Goal: Navigation & Orientation: Find specific page/section

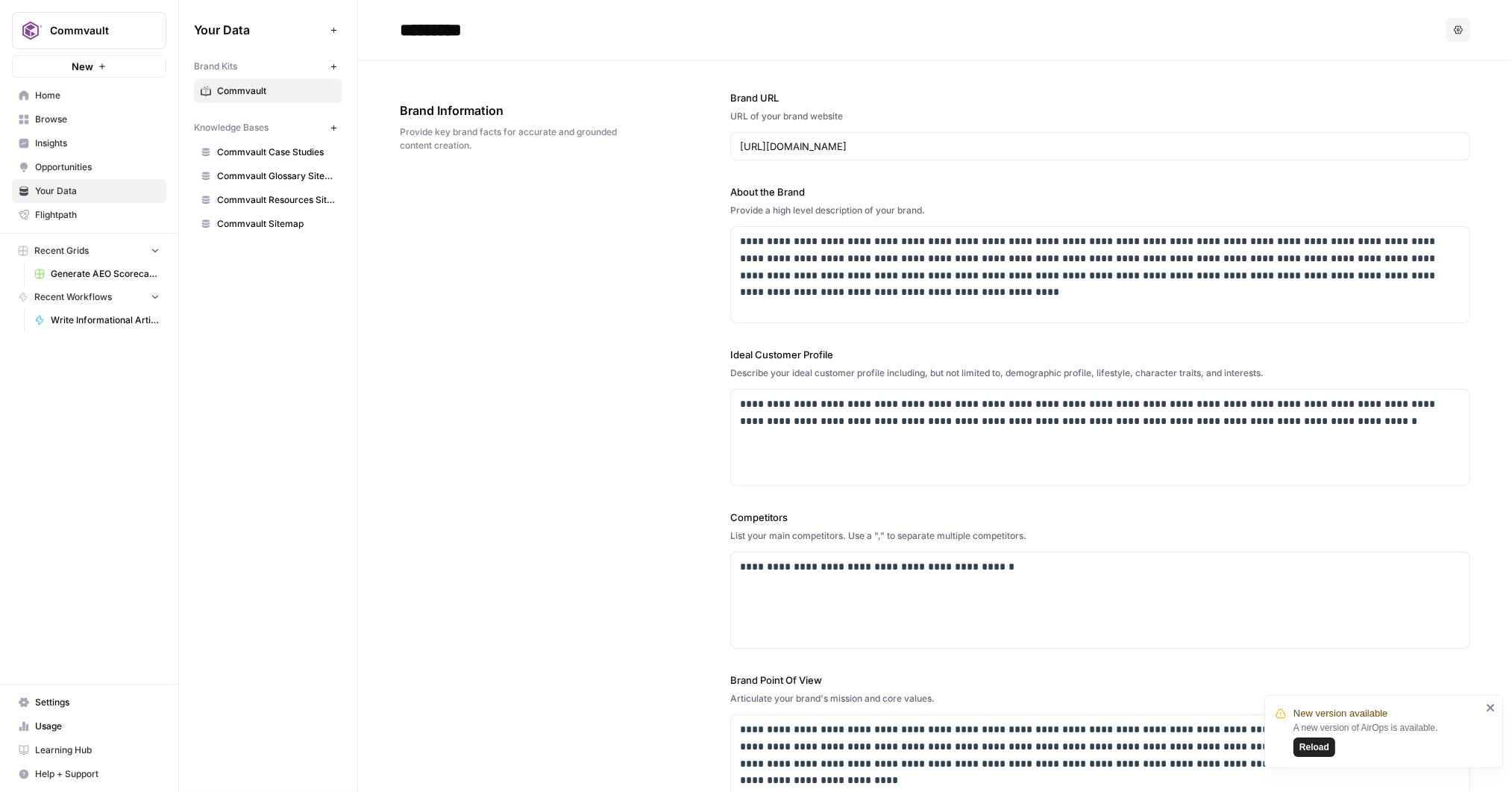
click at [59, 19] on button "Commvault" at bounding box center [89, 31] width 154 height 38
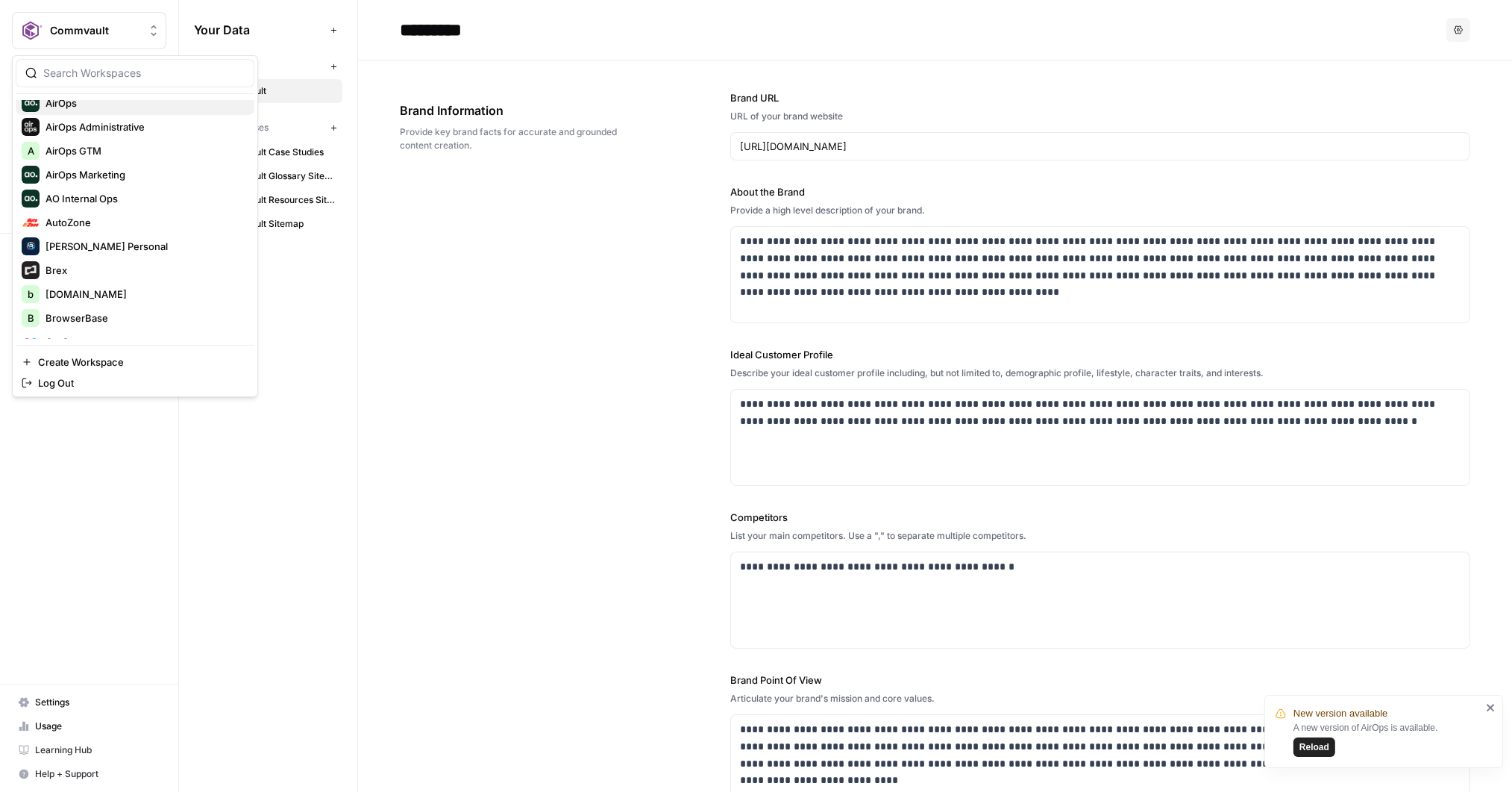
scroll to position [105, 0]
click at [98, 215] on span "AutoZone" at bounding box center [143, 221] width 197 height 15
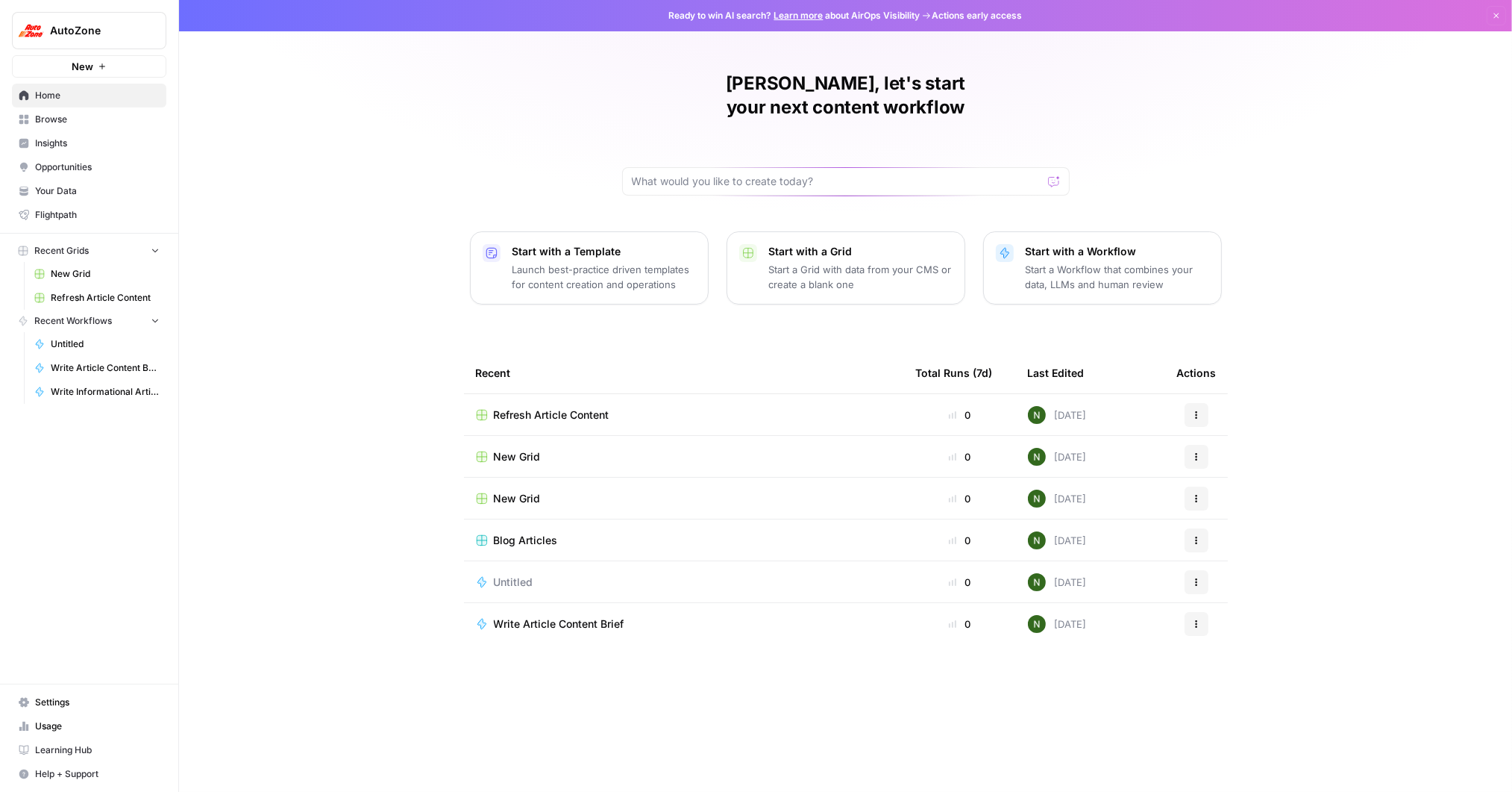
click at [73, 137] on span "Insights" at bounding box center [97, 144] width 125 height 14
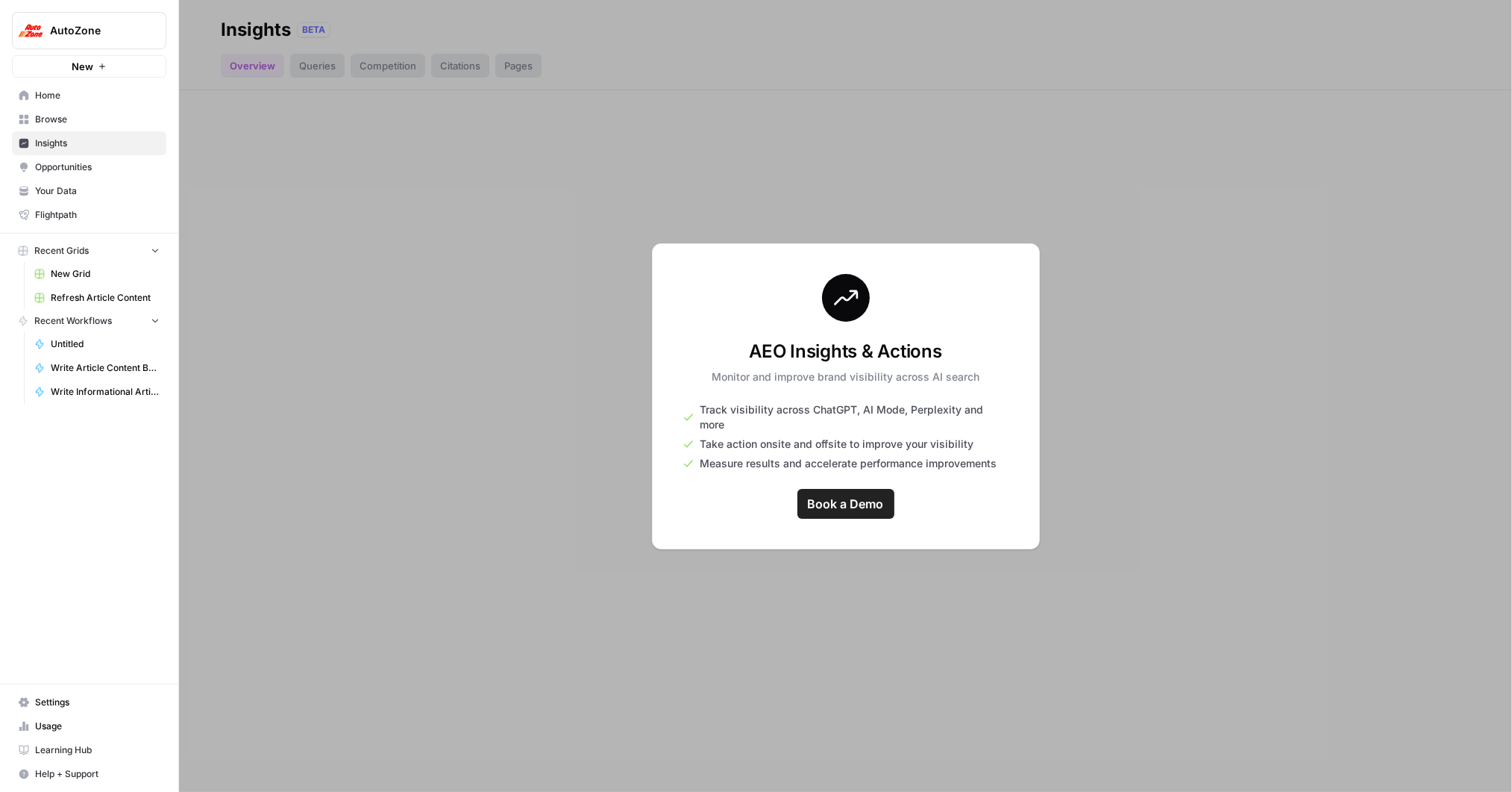
click at [98, 24] on span "AutoZone" at bounding box center [95, 30] width 90 height 15
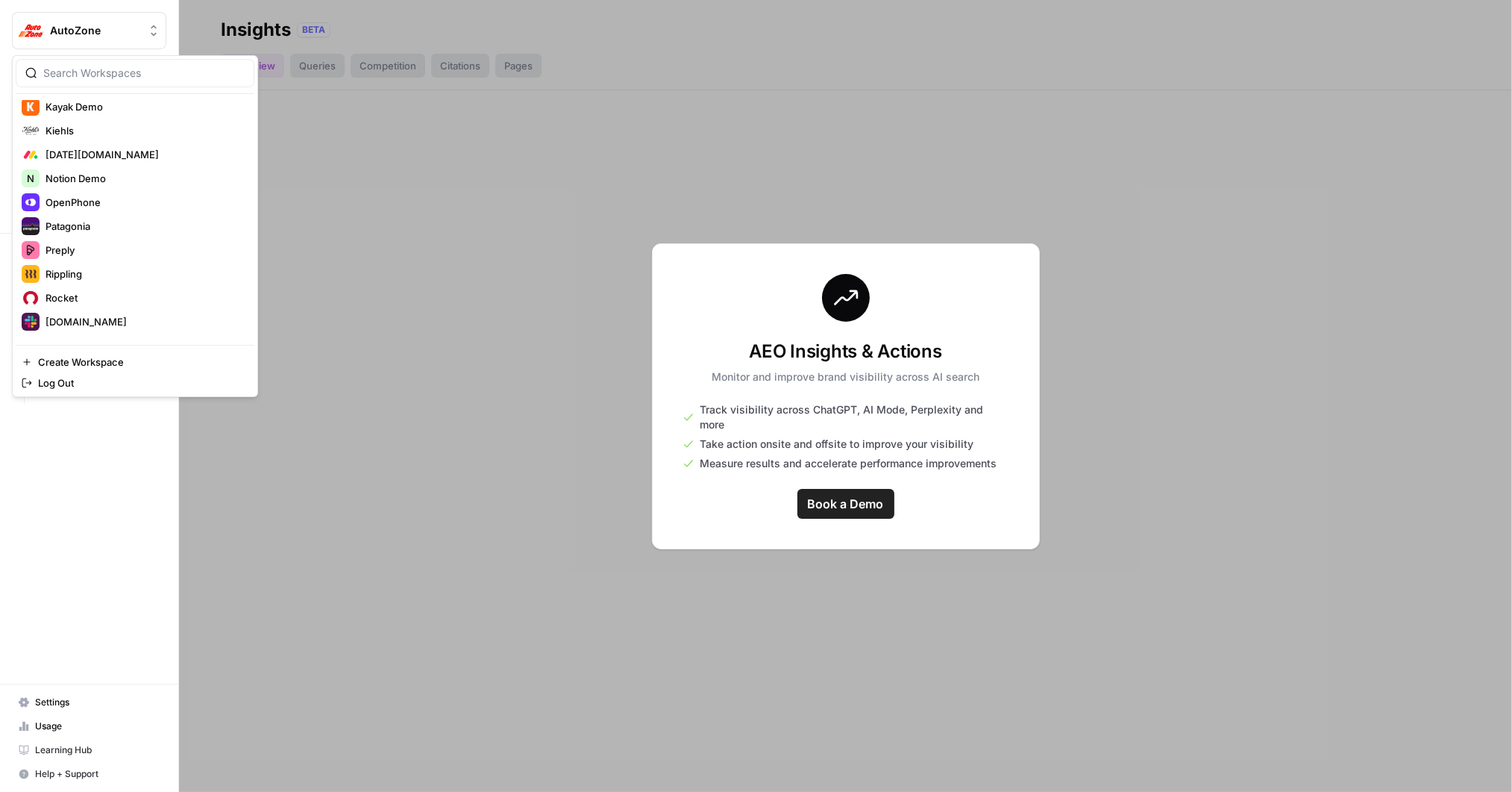
scroll to position [932, 0]
click at [124, 283] on span "Webflow" at bounding box center [143, 278] width 197 height 15
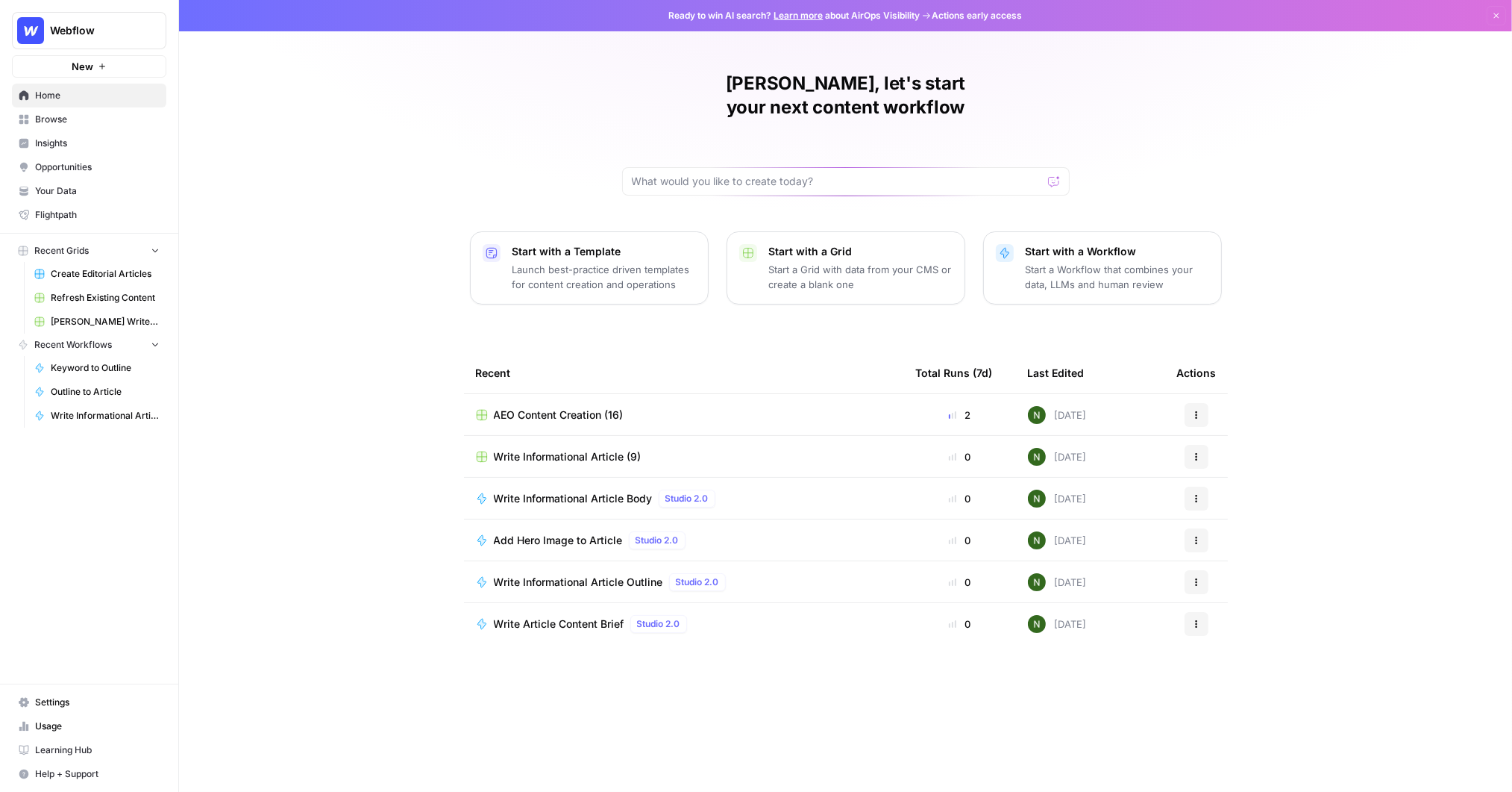
click at [68, 146] on span "Insights" at bounding box center [97, 144] width 125 height 14
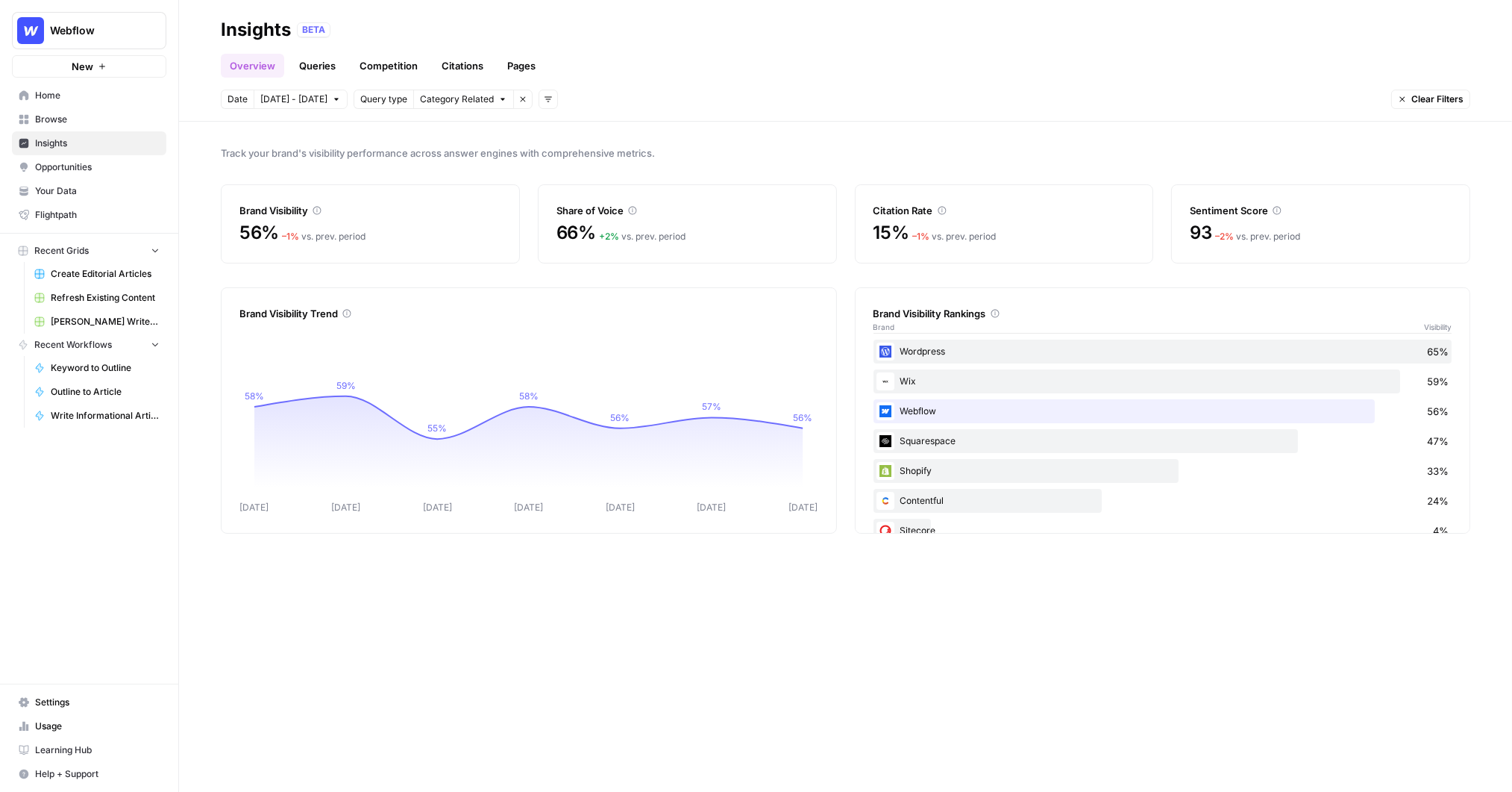
click at [805, 143] on div "Track your brand's visibility performance across answer engines with comprehens…" at bounding box center [845, 456] width 1333 height 670
click at [620, 77] on header "Insights BETA Overview Queries Competition Citations Pages Date [DATE] - [DATE]…" at bounding box center [845, 60] width 1333 height 122
click at [311, 66] on link "Queries" at bounding box center [317, 65] width 54 height 24
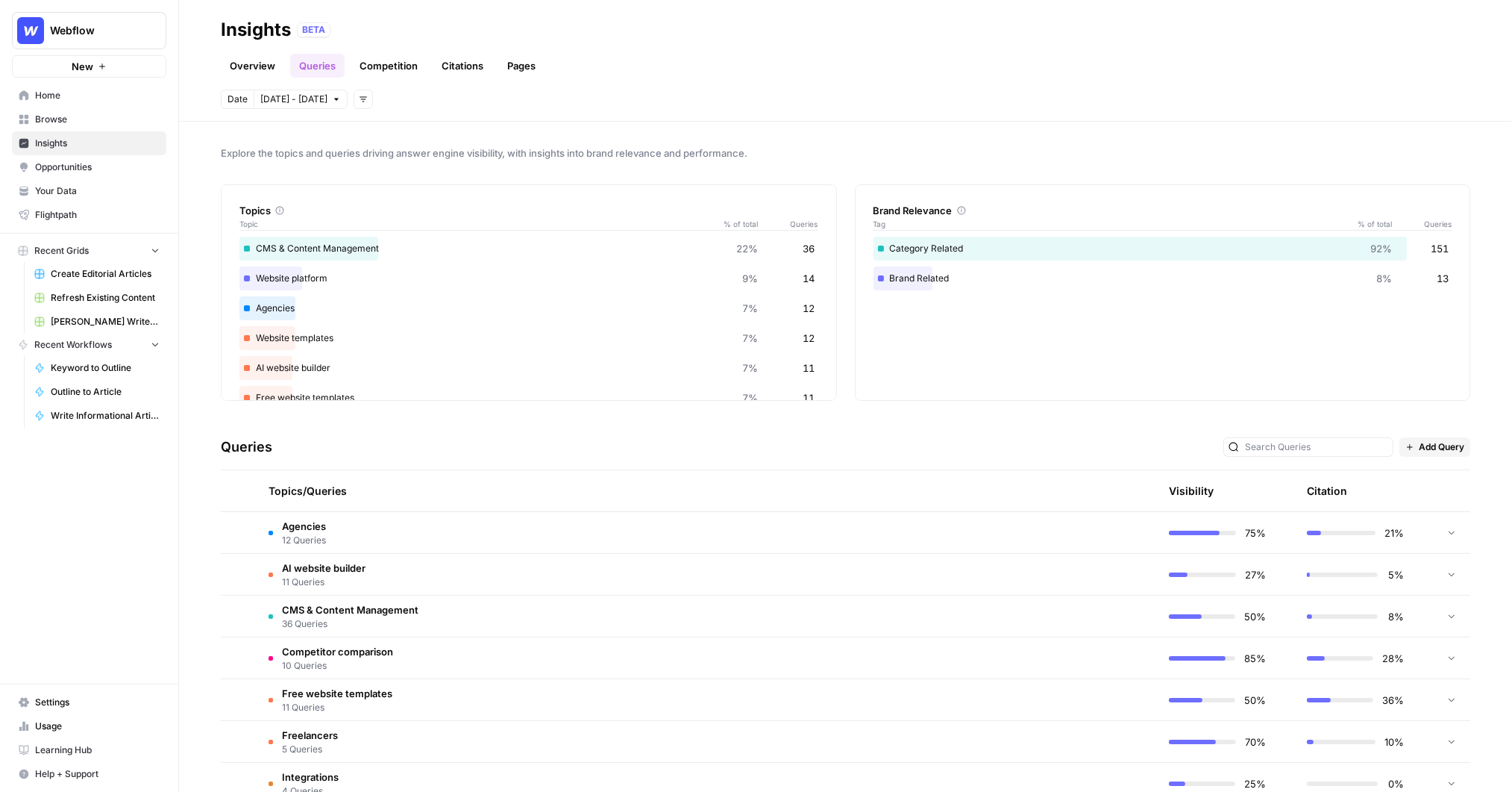
click at [408, 69] on link "Competition" at bounding box center [388, 65] width 76 height 24
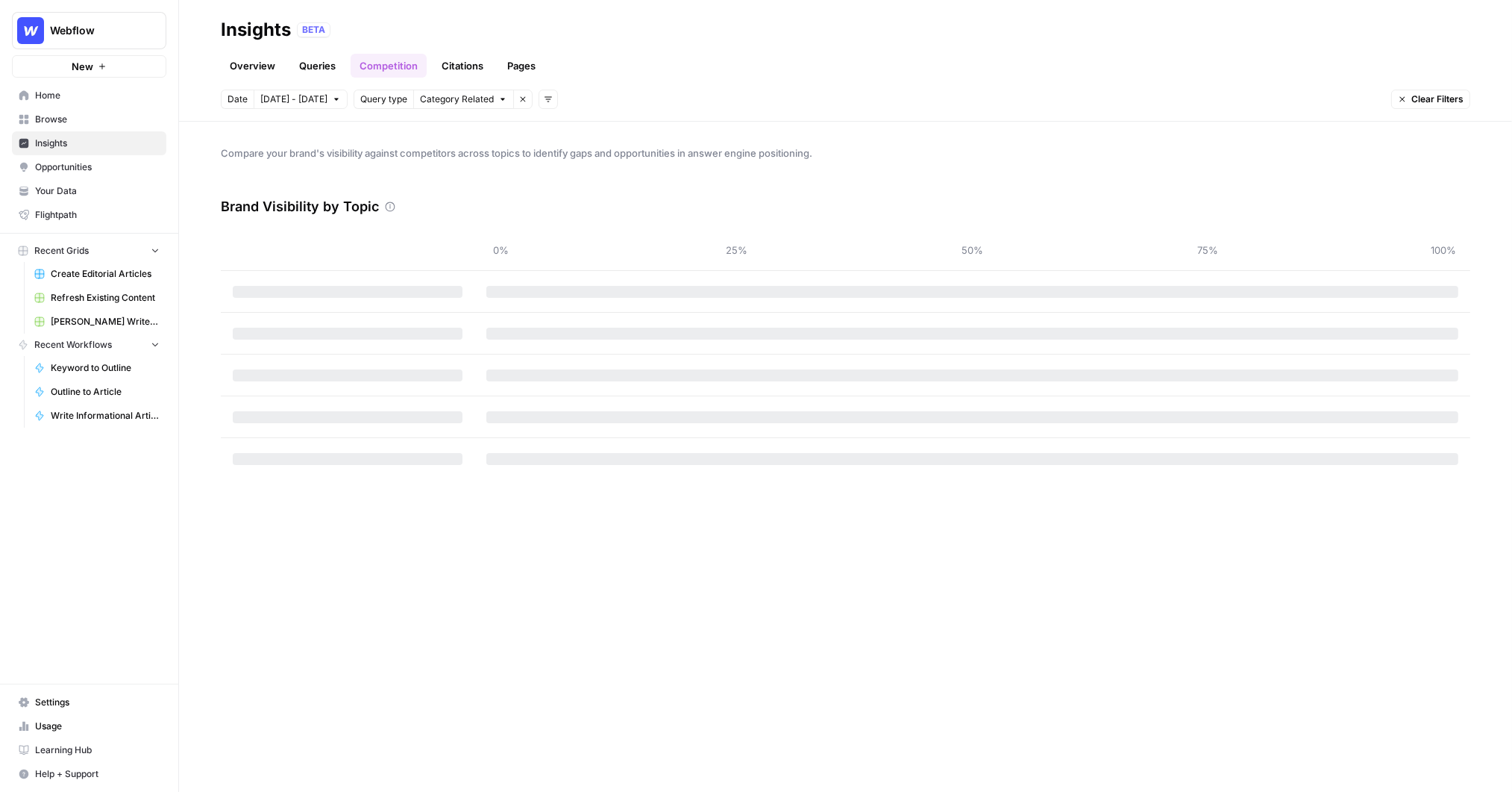
click at [244, 68] on link "Overview" at bounding box center [252, 65] width 63 height 24
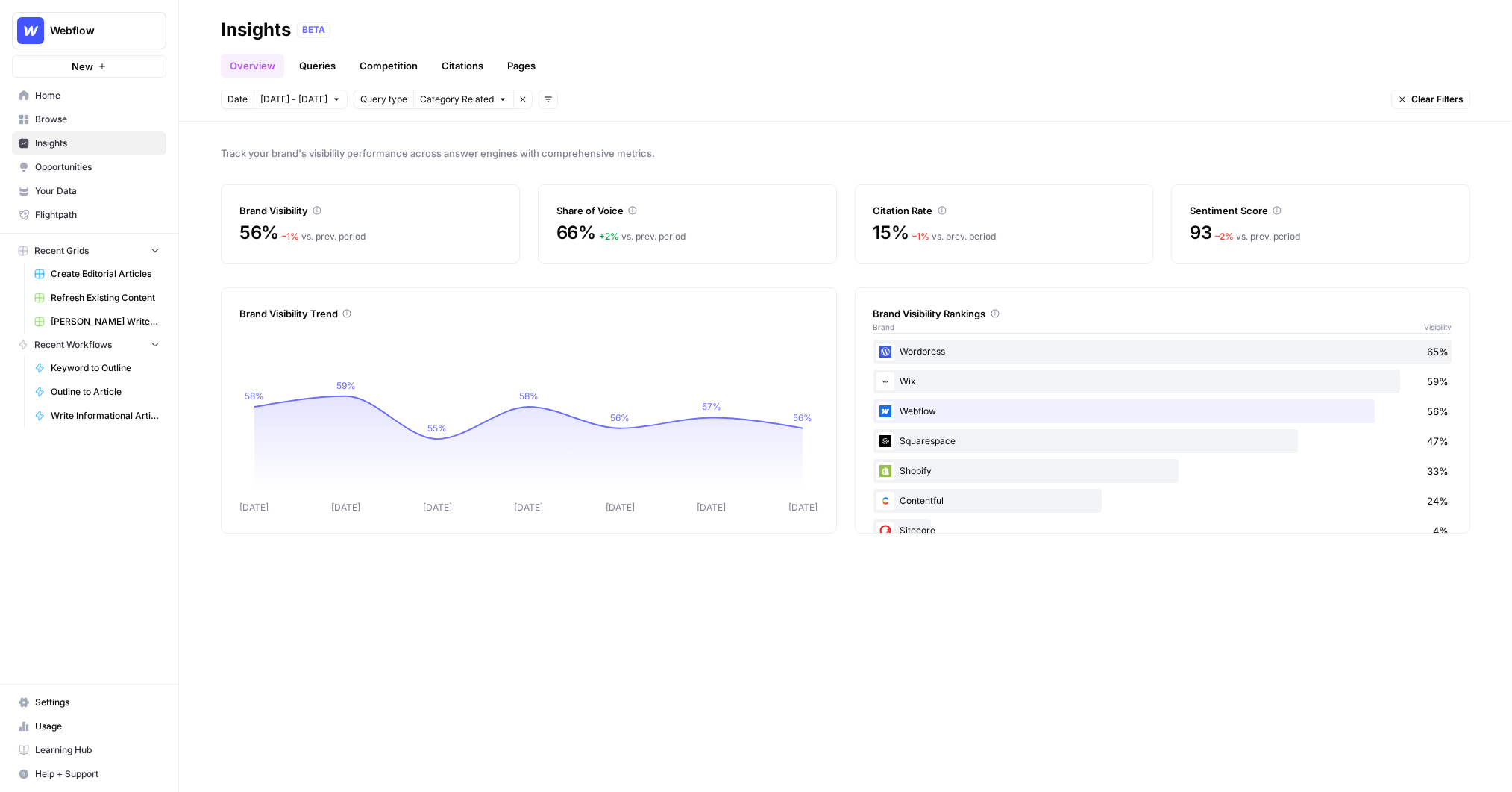
click at [323, 74] on link "Queries" at bounding box center [317, 65] width 54 height 24
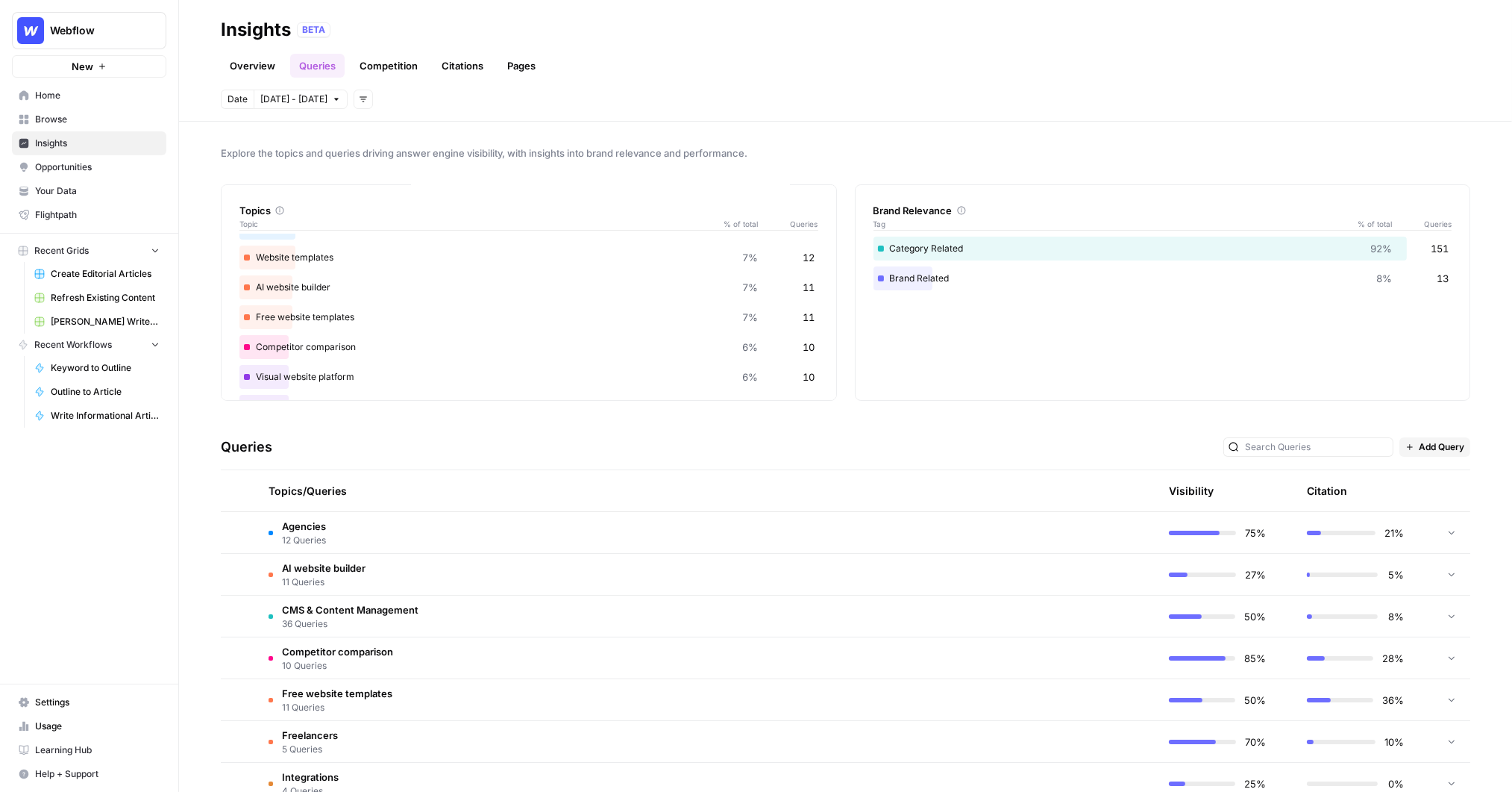
scroll to position [81, 0]
click at [439, 517] on td "Agencies 12 Queries" at bounding box center [635, 532] width 759 height 41
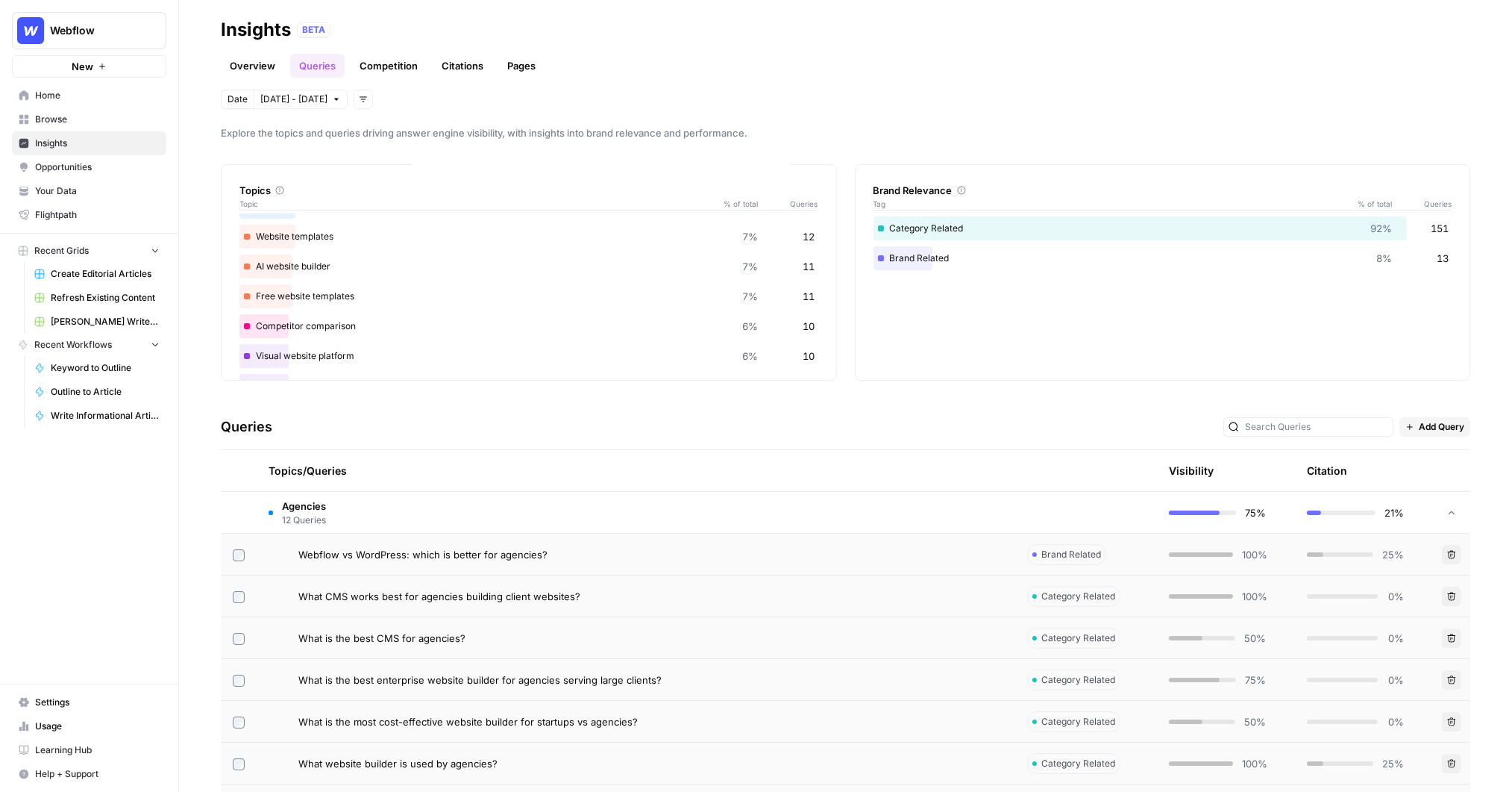
scroll to position [0, 0]
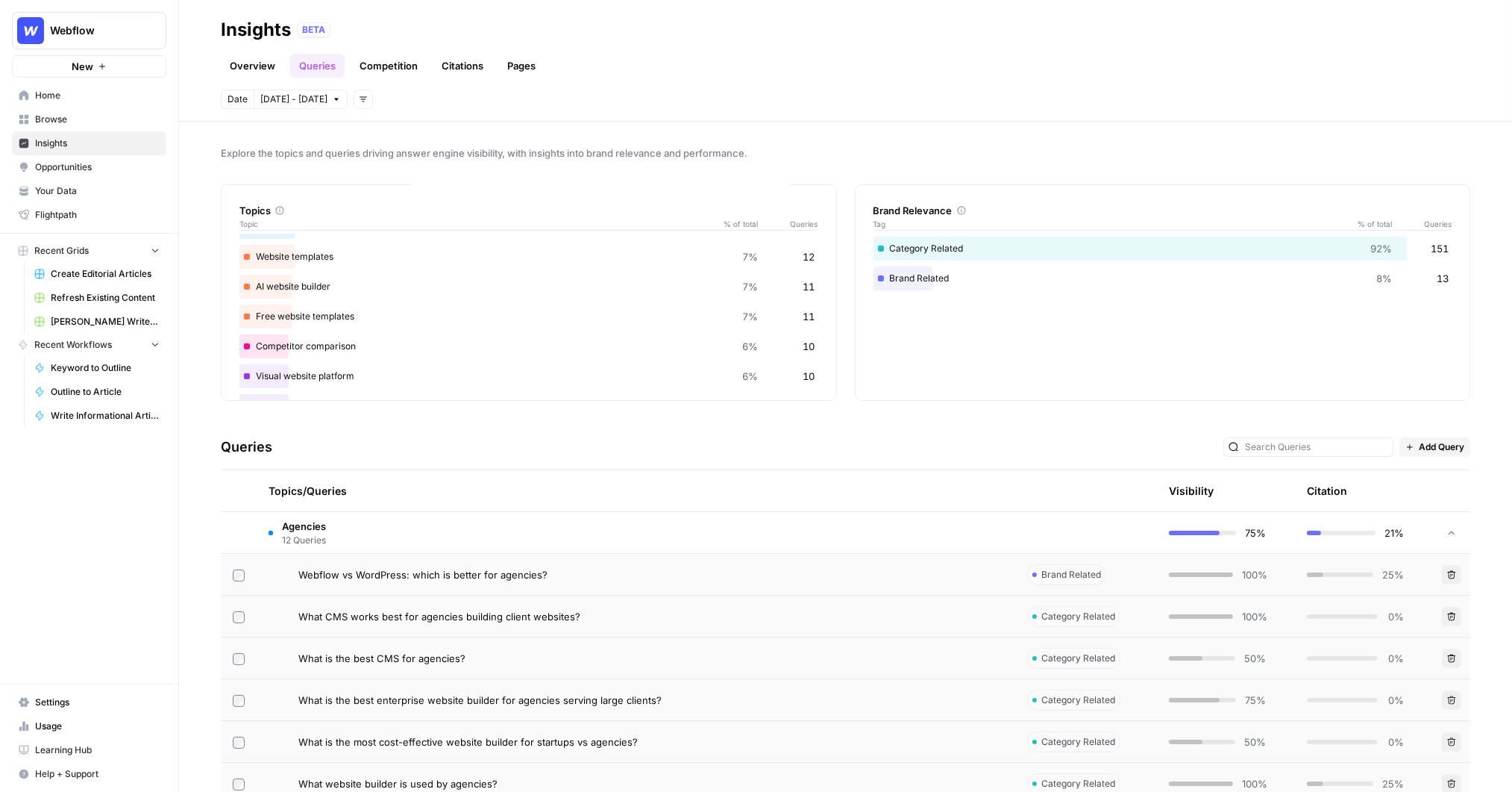
click at [92, 200] on link "Your Data" at bounding box center [89, 191] width 154 height 24
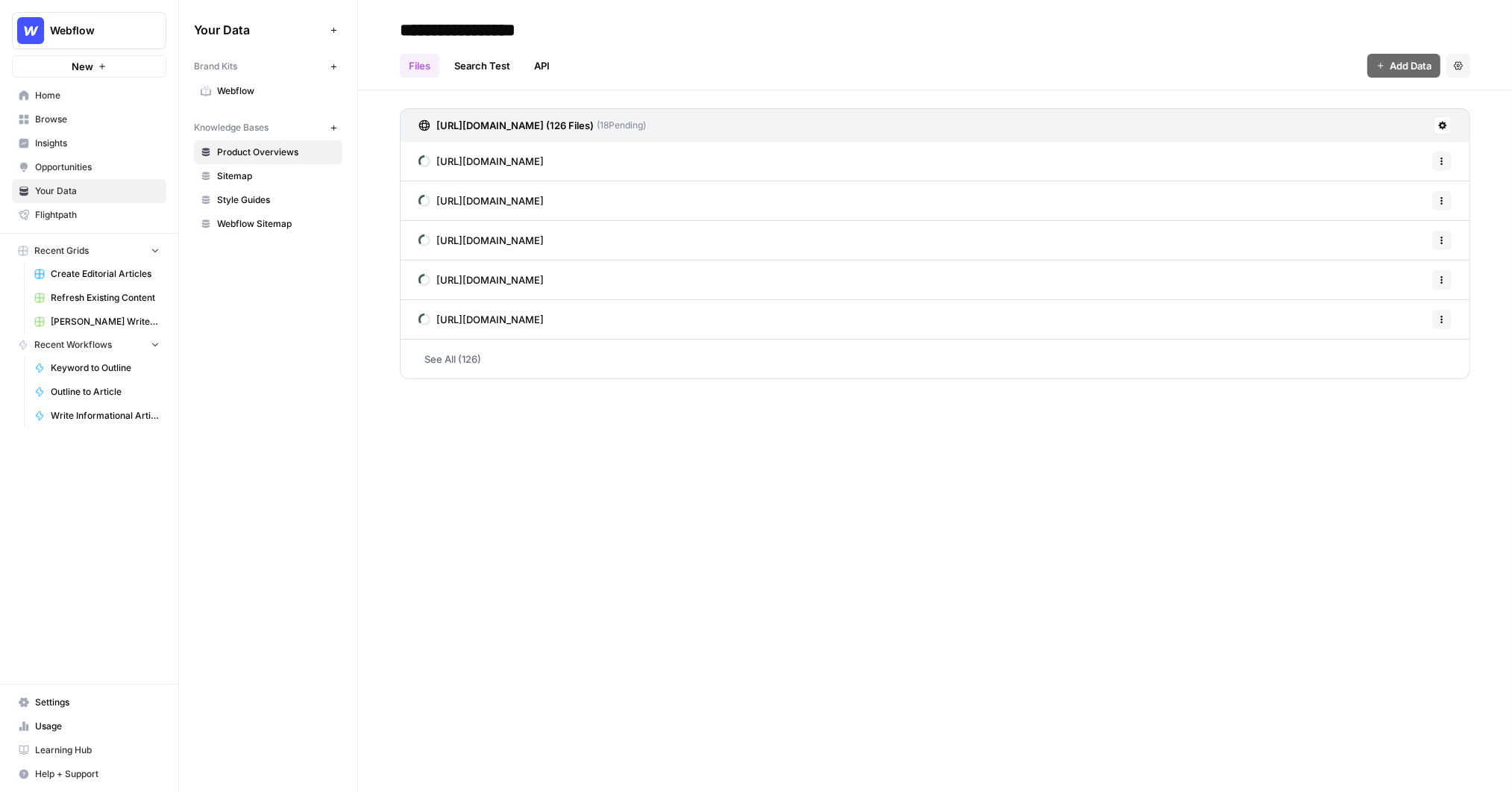
click at [259, 86] on span "Webflow" at bounding box center [276, 91] width 119 height 14
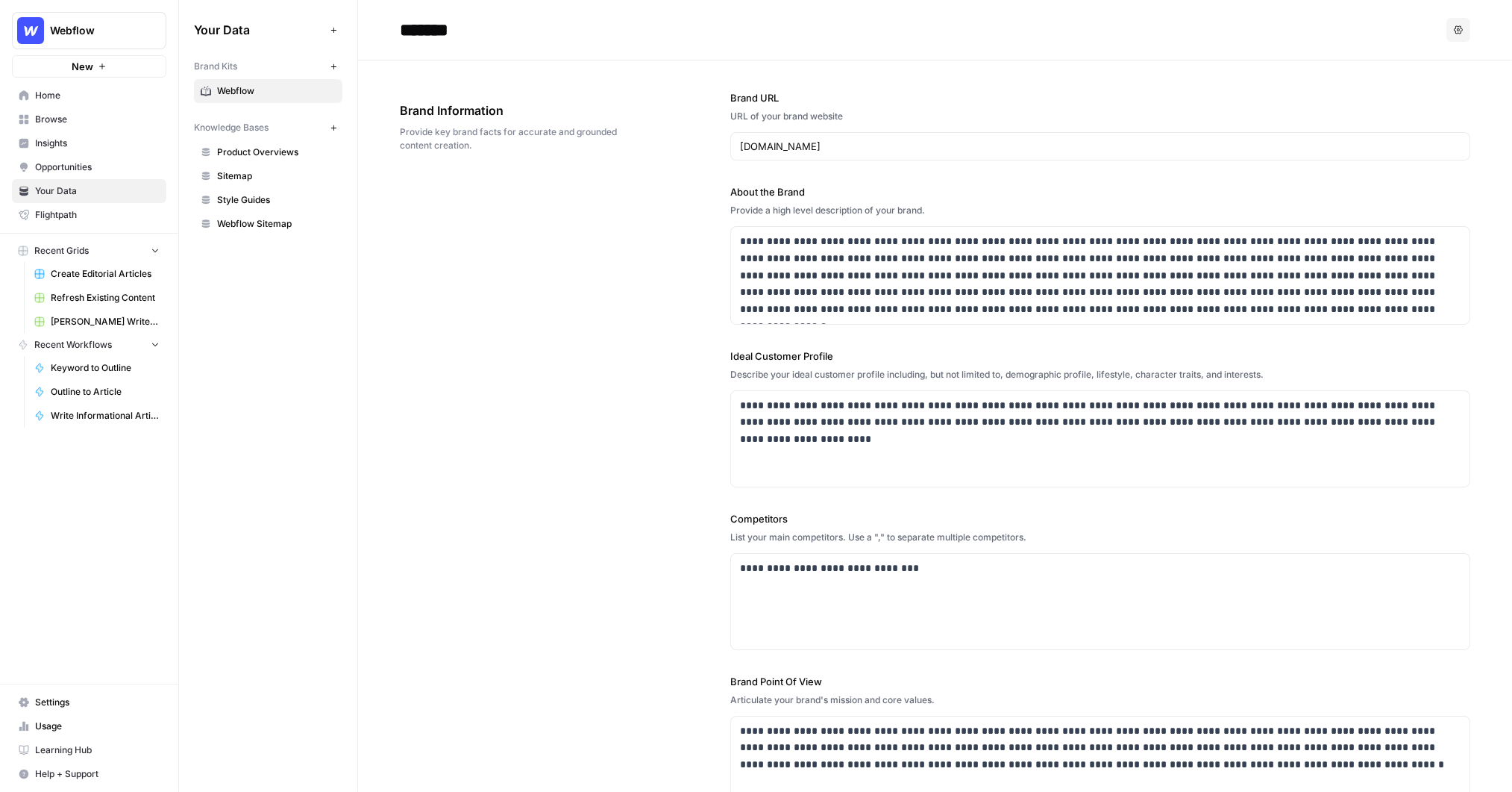
click at [548, 237] on div "**********" at bounding box center [935, 451] width 1071 height 783
drag, startPoint x: 383, startPoint y: 105, endPoint x: 574, endPoint y: 236, distance: 231.6
click at [574, 236] on div "**********" at bounding box center [935, 451] width 1071 height 783
click at [687, 299] on div "**********" at bounding box center [935, 451] width 1071 height 783
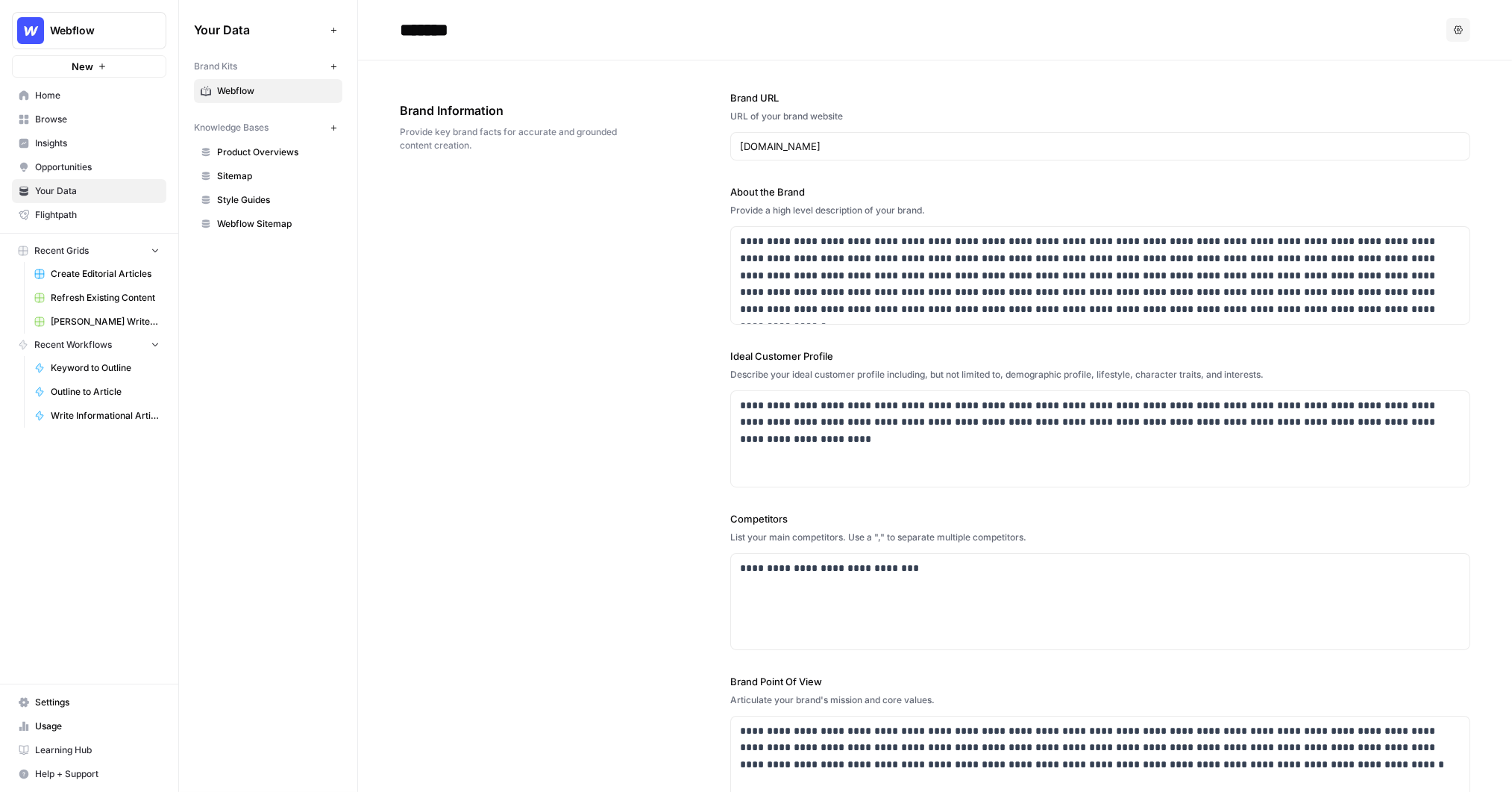
click at [571, 337] on div "**********" at bounding box center [935, 451] width 1071 height 783
